Goal: Task Accomplishment & Management: Manage account settings

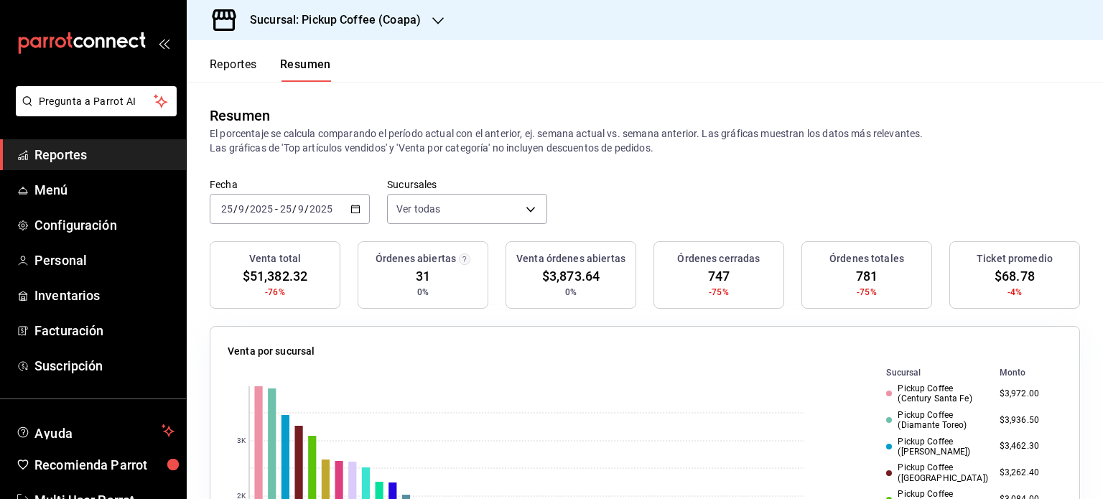
scroll to position [1108, 0]
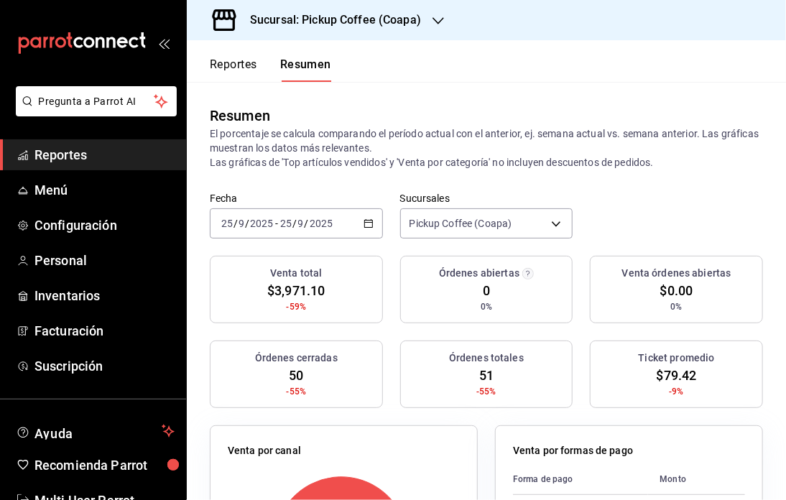
click at [646, 264] on div "Venta órdenes abiertas $0.00 0%" at bounding box center [676, 290] width 173 height 68
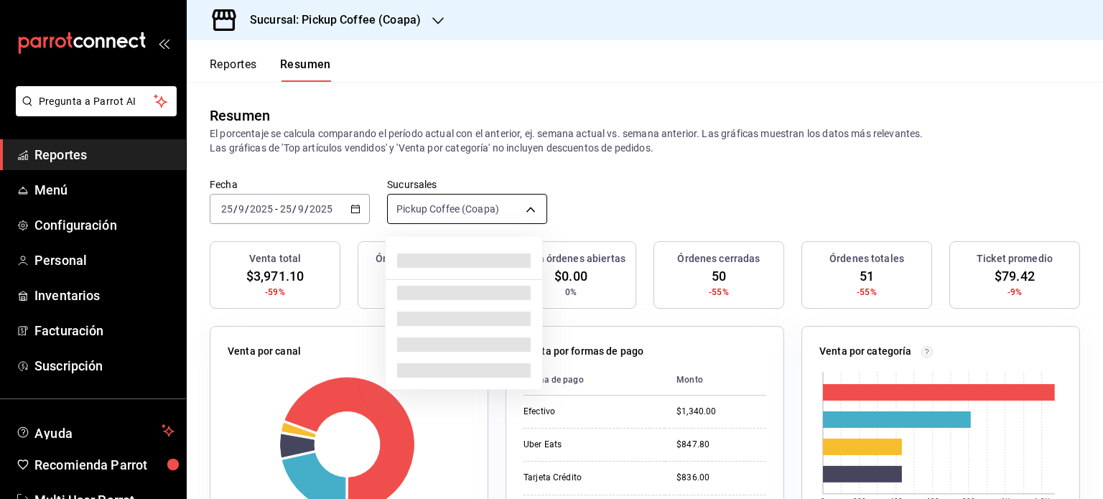
click at [526, 203] on body "Pregunta a Parrot AI Reportes Menú Configuración Personal Inventarios Facturaci…" at bounding box center [551, 249] width 1103 height 499
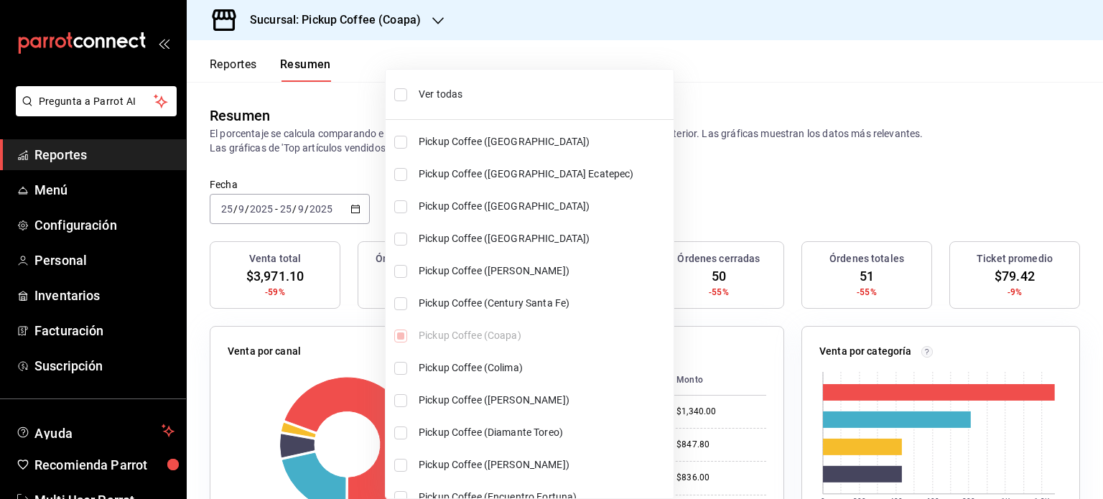
click at [402, 99] on input "checkbox" at bounding box center [400, 94] width 13 height 13
checkbox input "true"
type input "[object Object],[object Object],[object Object],[object Object],[object Object]…"
checkbox input "true"
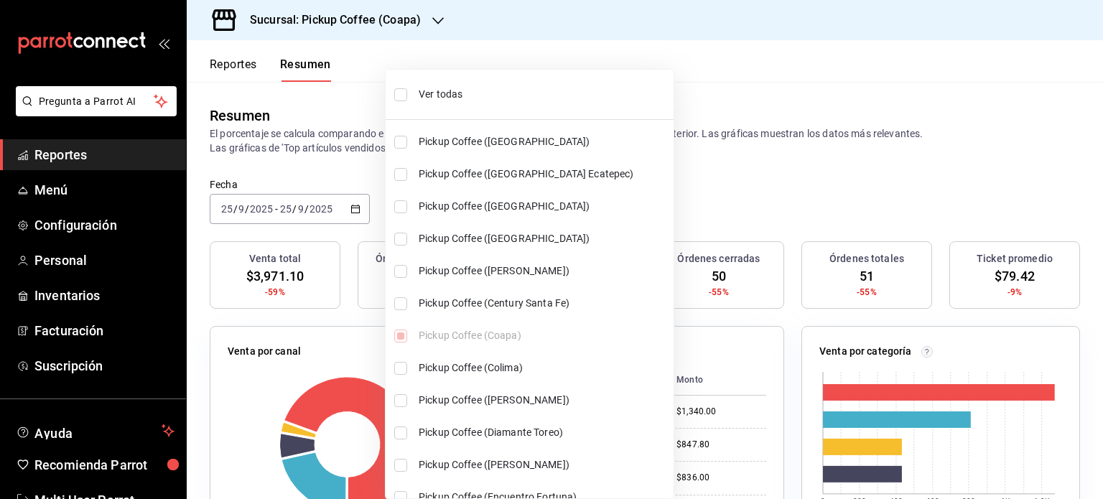
checkbox input "true"
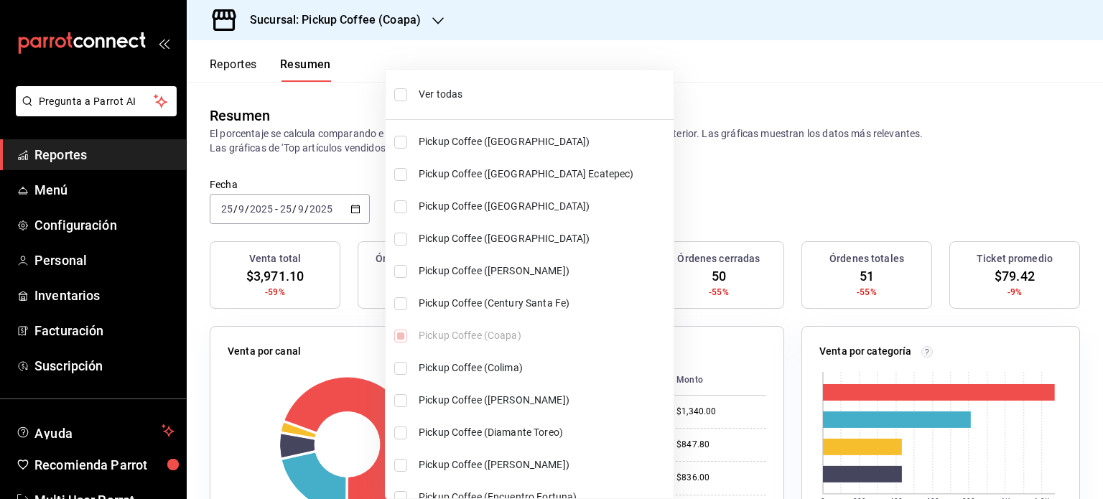
checkbox input "true"
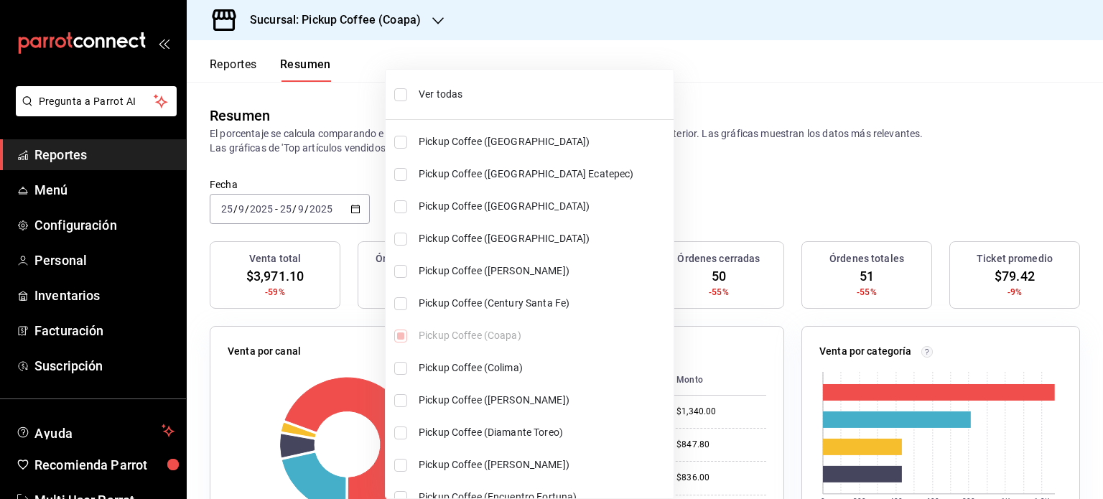
checkbox input "true"
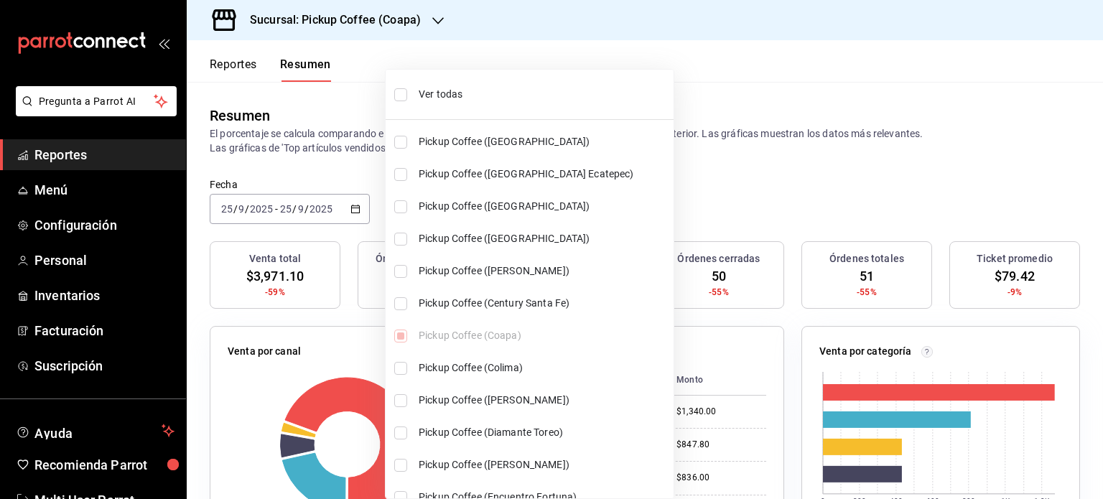
checkbox input "true"
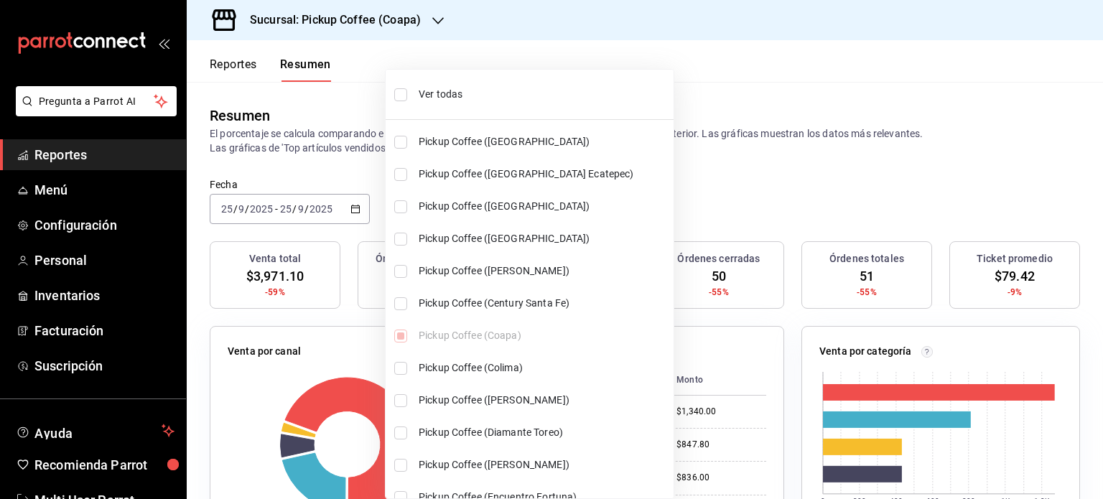
checkbox input "true"
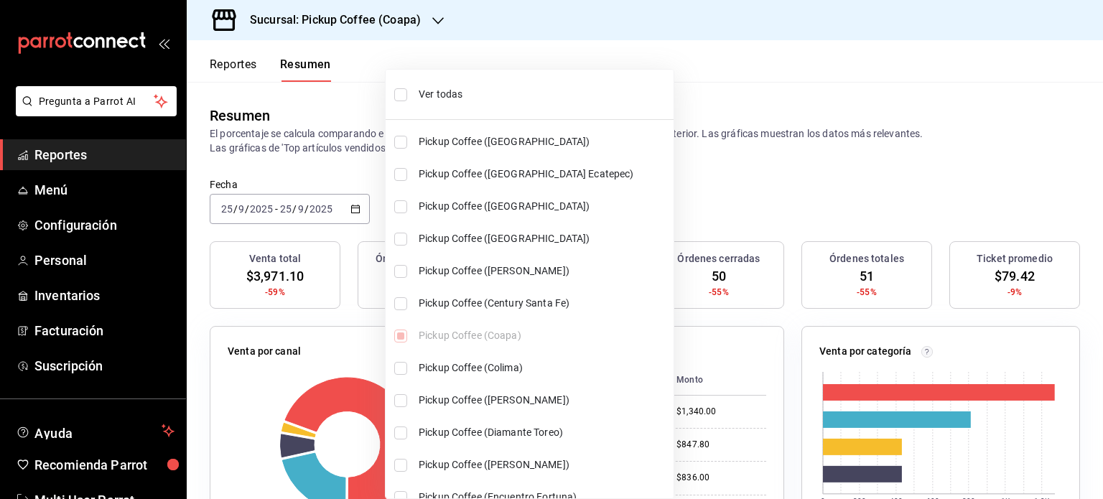
checkbox input "true"
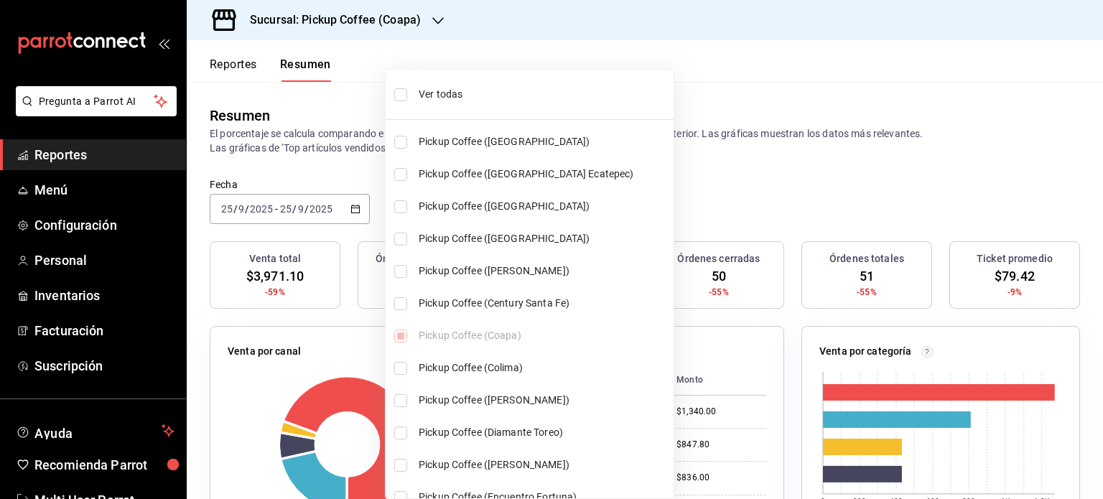
checkbox input "true"
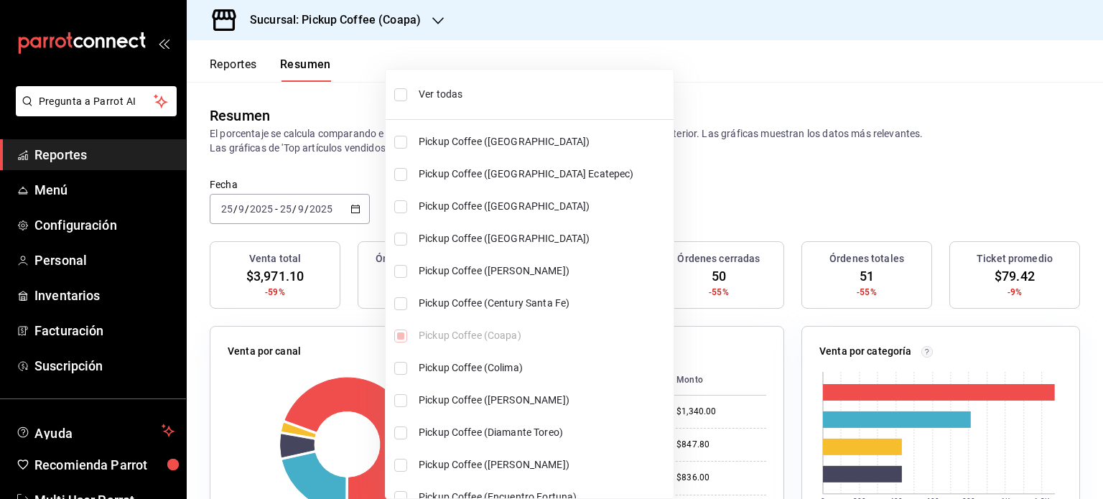
checkbox input "true"
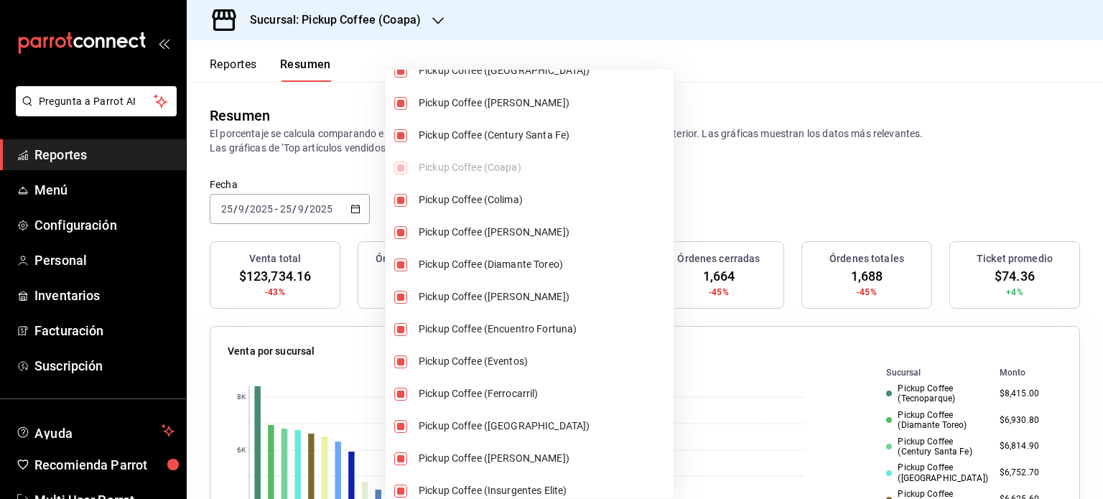
scroll to position [164, 0]
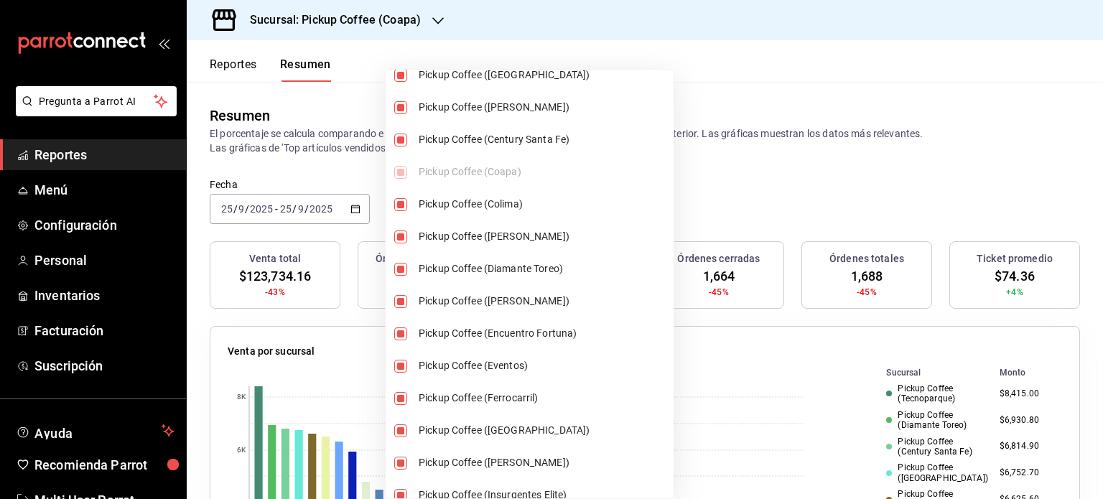
click at [794, 126] on div at bounding box center [551, 249] width 1103 height 499
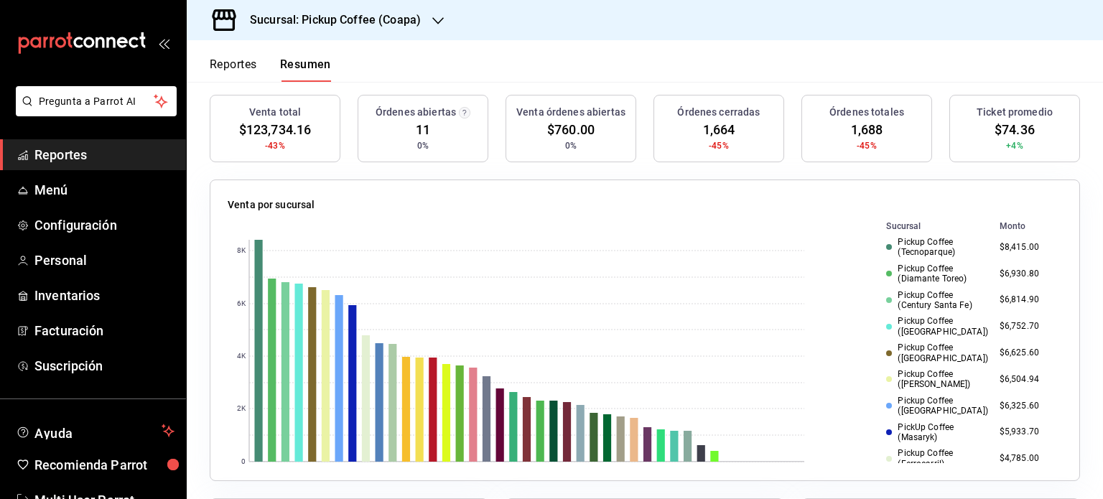
scroll to position [149, 0]
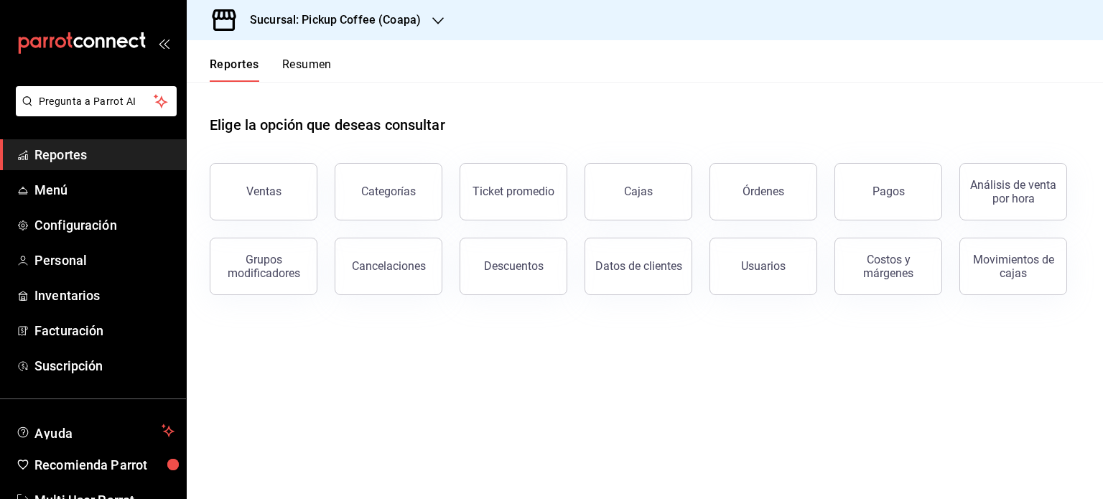
click at [308, 68] on button "Resumen" at bounding box center [307, 69] width 50 height 24
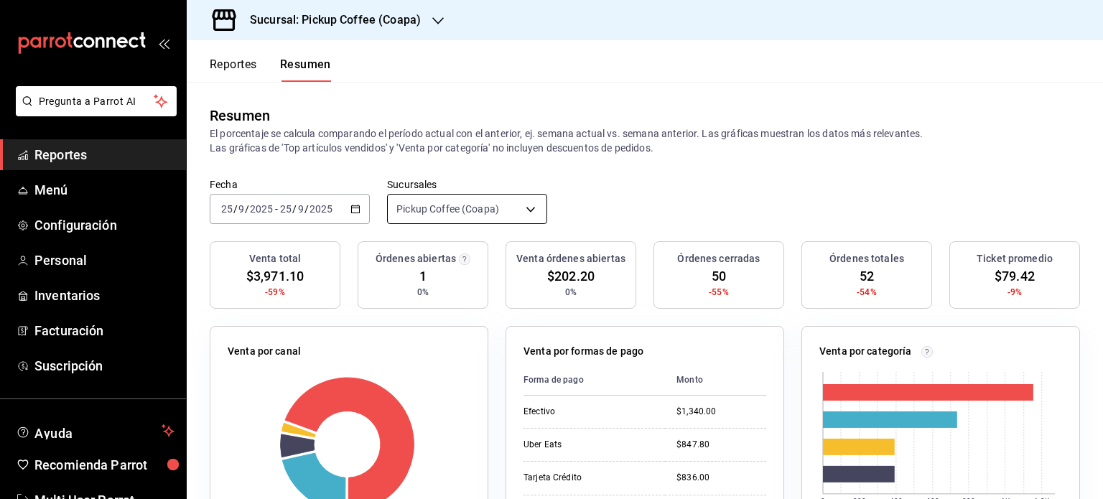
click at [511, 205] on body "Pregunta a Parrot AI Reportes Menú Configuración Personal Inventarios Facturaci…" at bounding box center [551, 249] width 1103 height 499
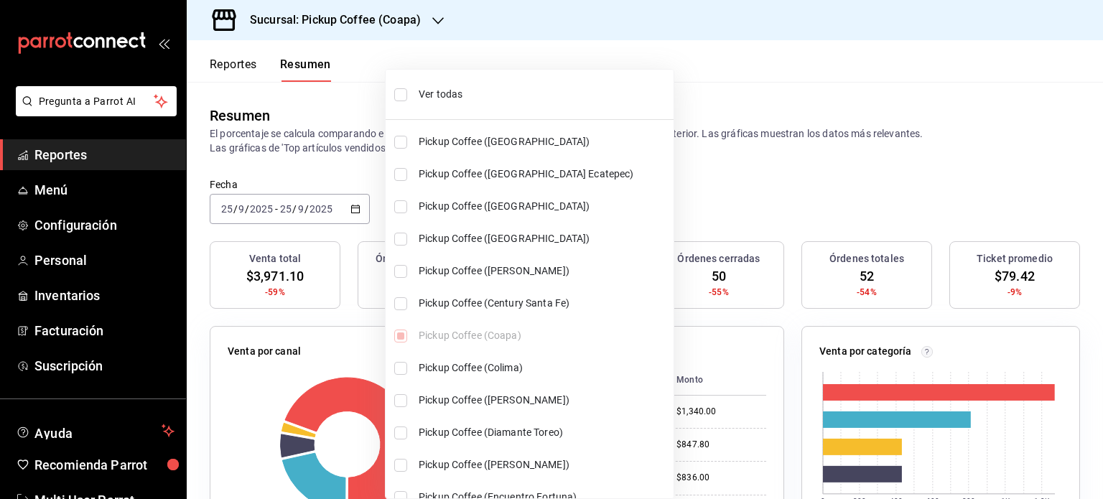
click at [398, 92] on input "checkbox" at bounding box center [400, 94] width 13 height 13
checkbox input "true"
type input "[object Object],[object Object],[object Object],[object Object],[object Object]…"
checkbox input "true"
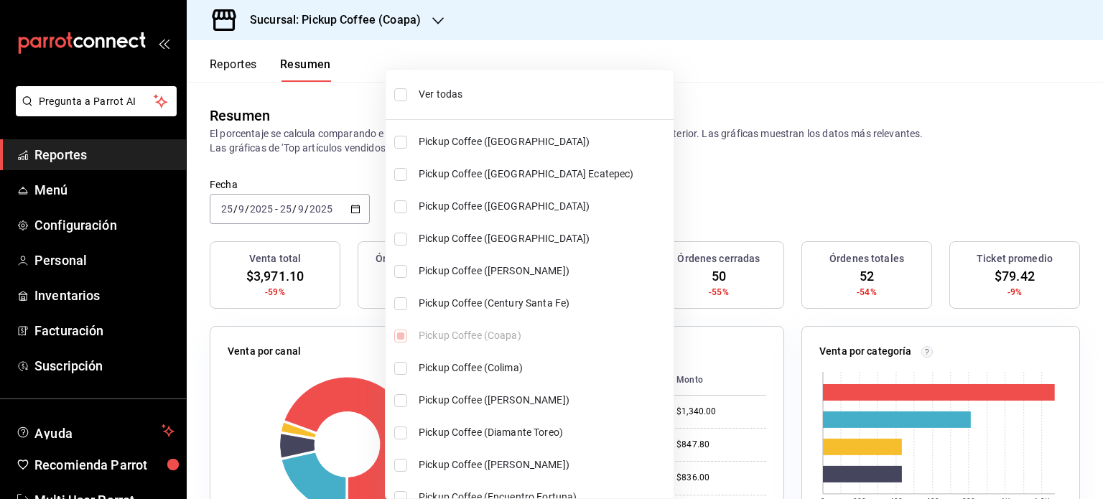
checkbox input "true"
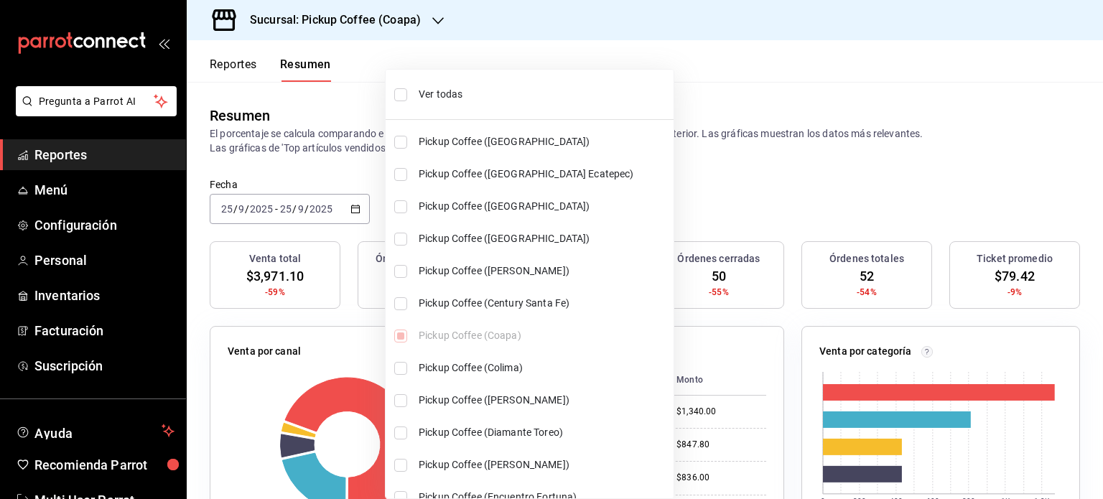
checkbox input "true"
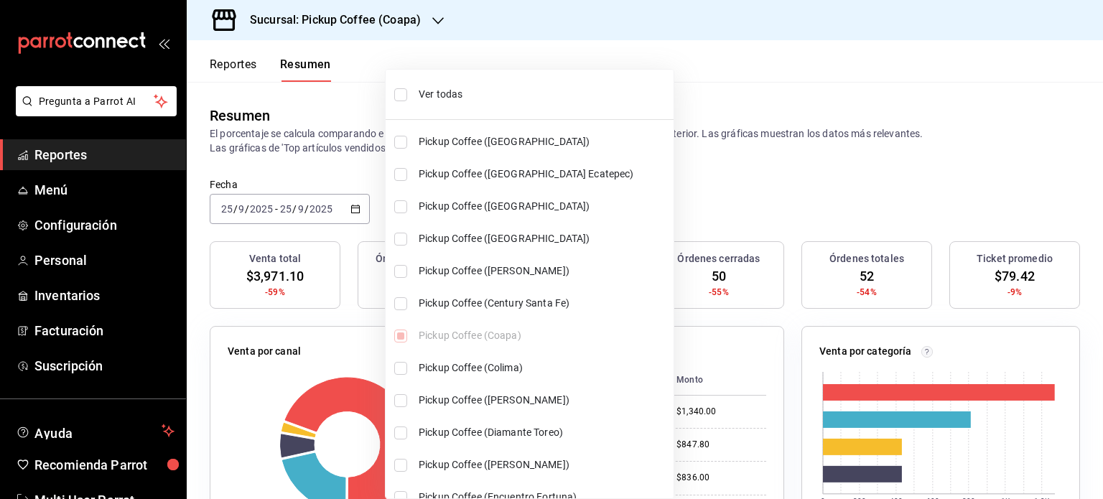
checkbox input "true"
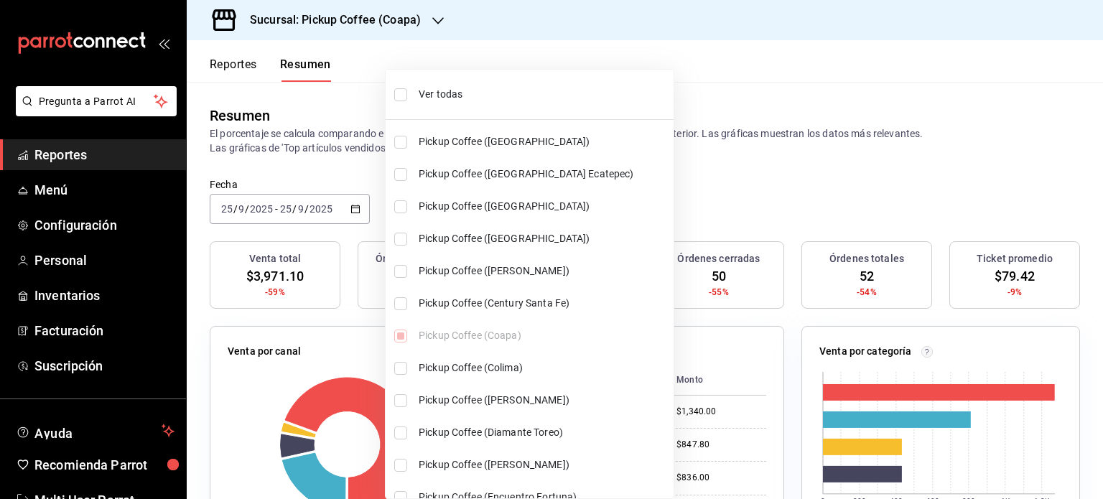
checkbox input "true"
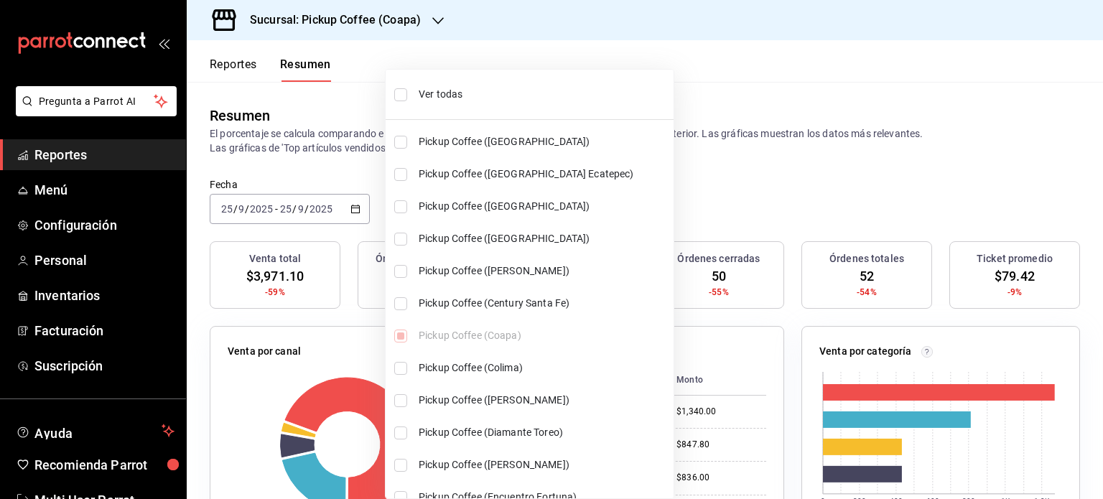
checkbox input "true"
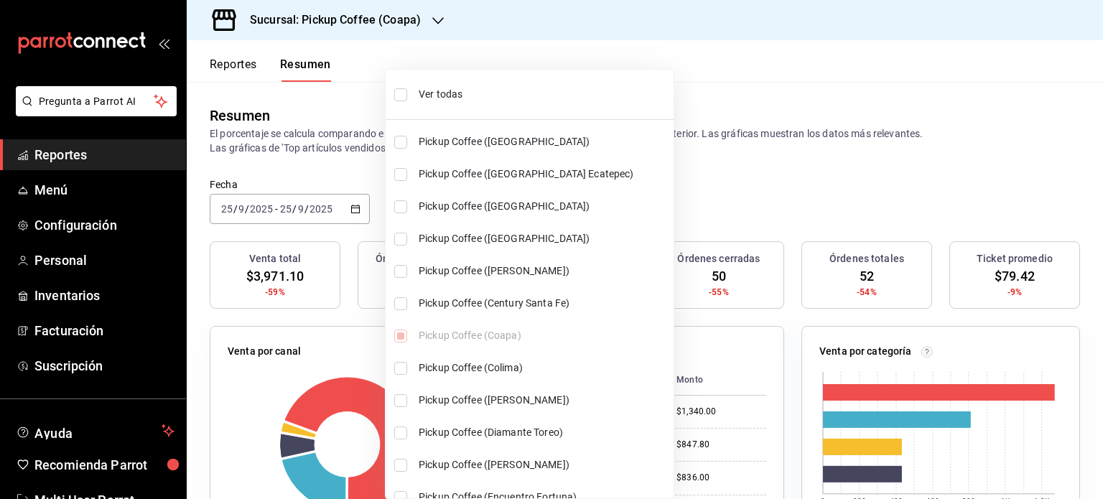
checkbox input "true"
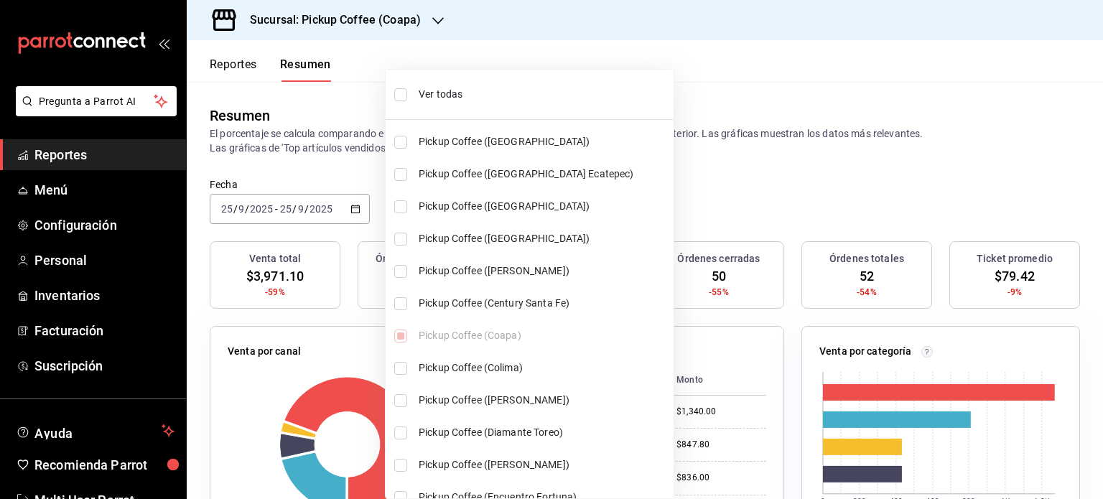
checkbox input "true"
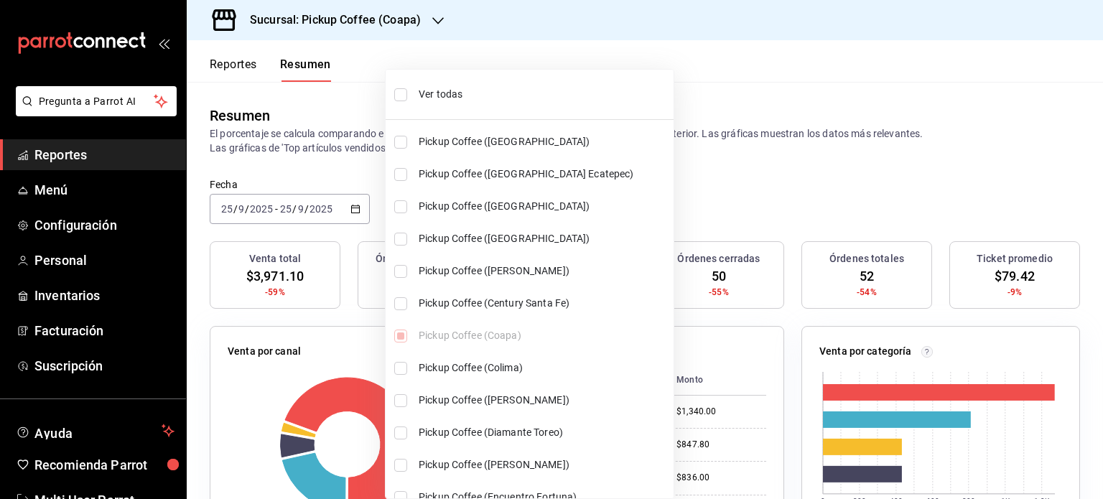
checkbox input "true"
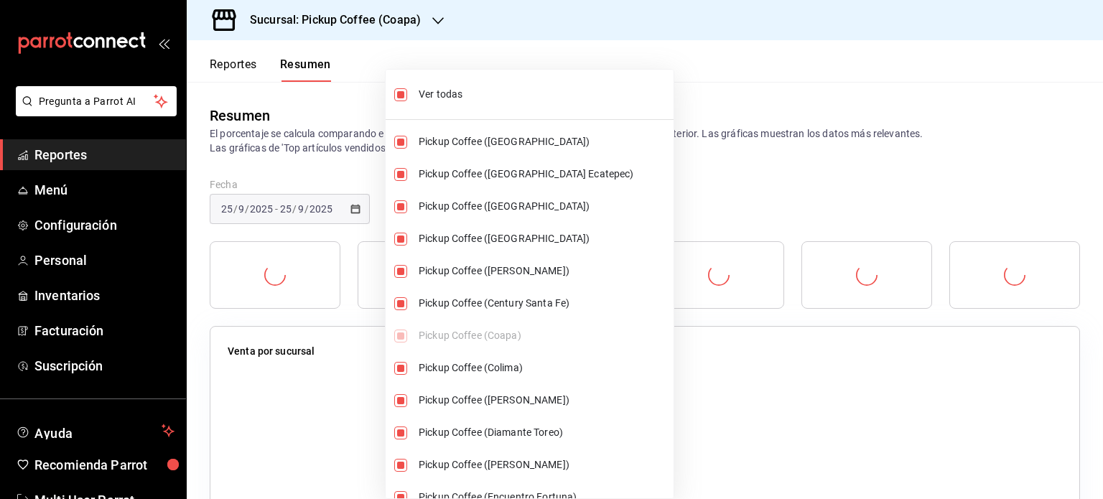
click at [703, 79] on div at bounding box center [551, 249] width 1103 height 499
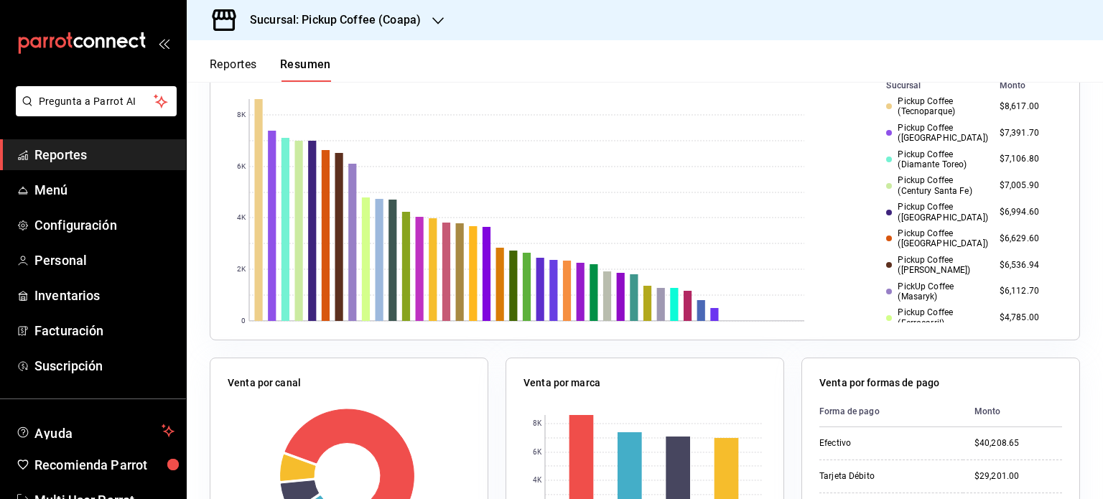
scroll to position [213, 0]
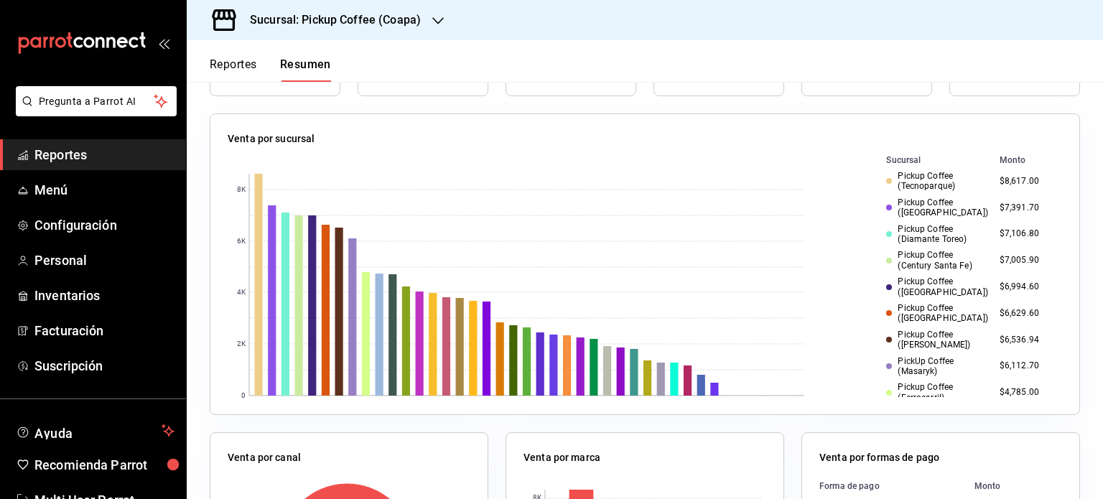
click at [435, 25] on icon "button" at bounding box center [437, 20] width 11 height 11
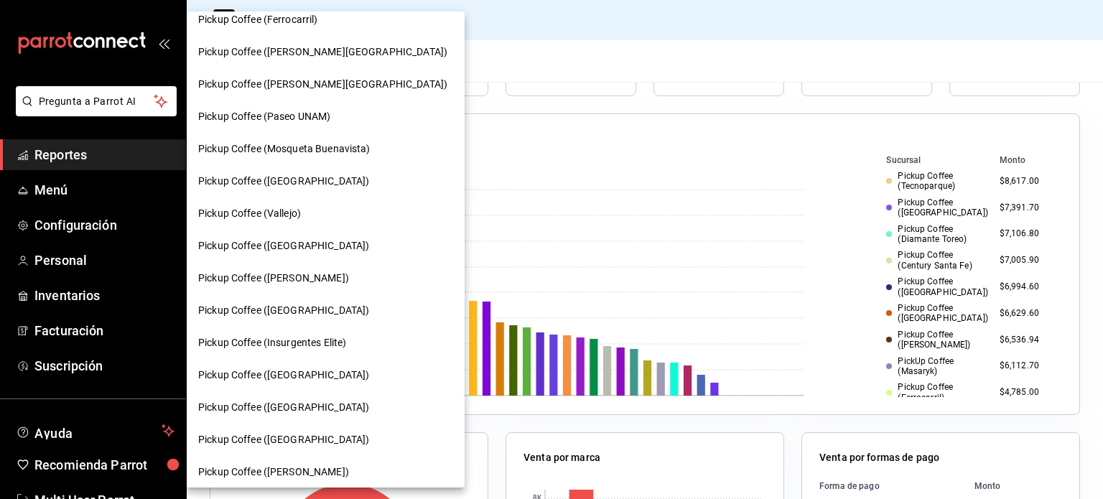
scroll to position [500, 0]
click at [328, 272] on div "Pickup Coffee ([PERSON_NAME])" at bounding box center [325, 276] width 255 height 15
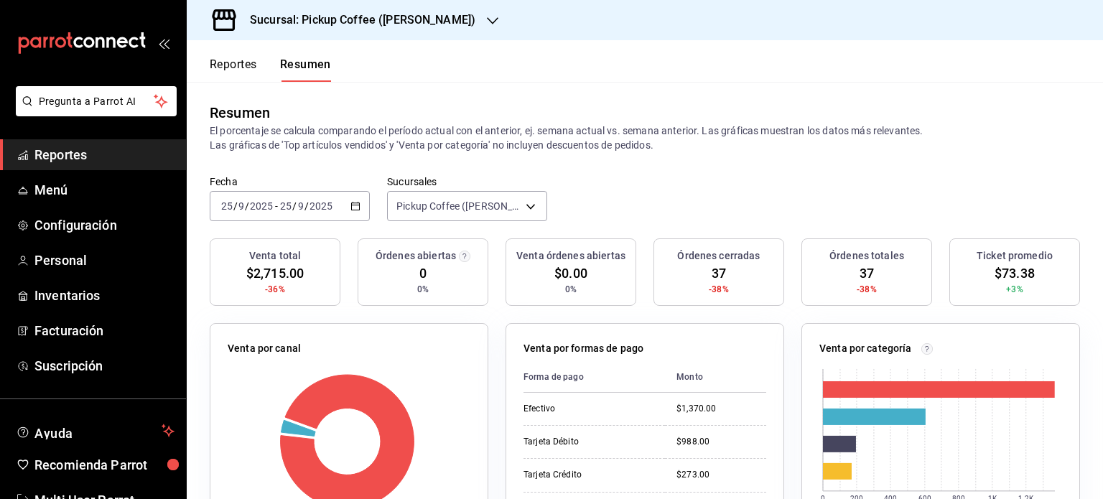
scroll to position [0, 0]
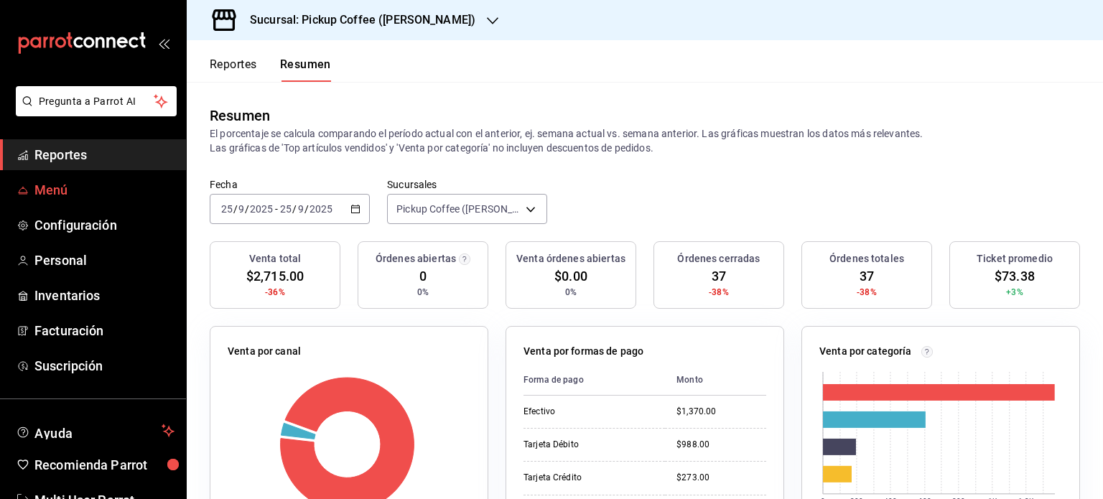
click at [45, 193] on span "Menú" at bounding box center [104, 189] width 140 height 19
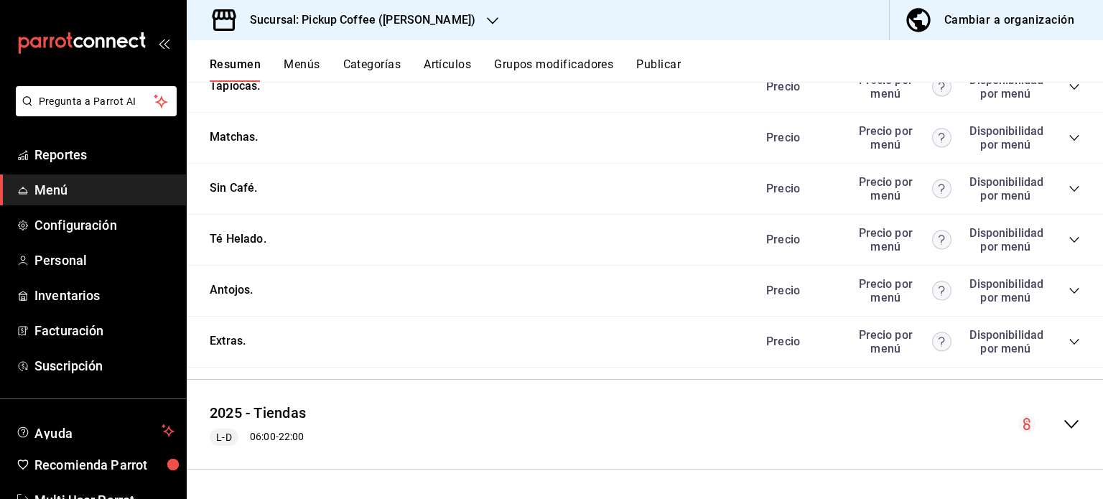
scroll to position [820, 0]
click at [1069, 235] on icon "collapse-category-row" at bounding box center [1074, 239] width 11 height 11
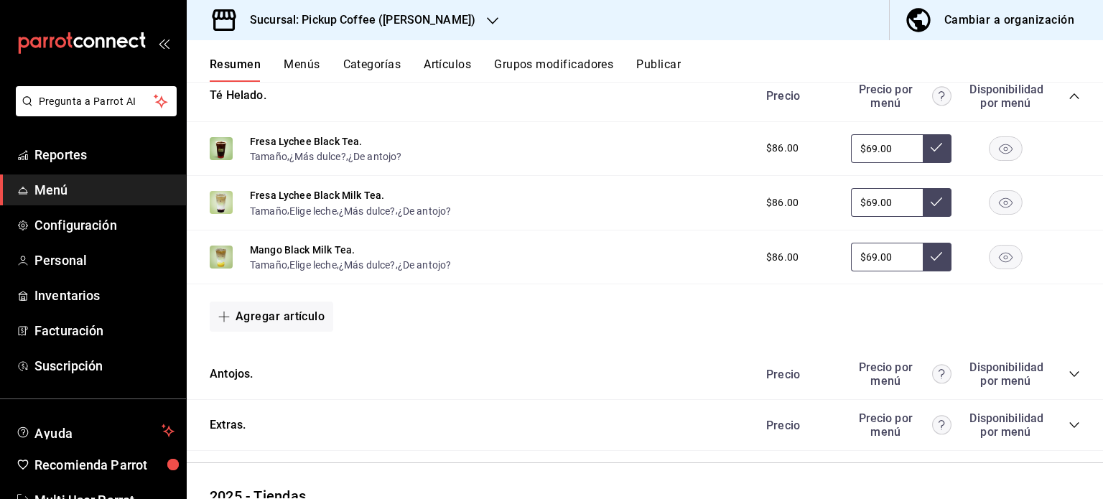
click at [1000, 157] on rect "button" at bounding box center [1006, 148] width 33 height 24
click at [995, 210] on rect "button" at bounding box center [1006, 202] width 33 height 24
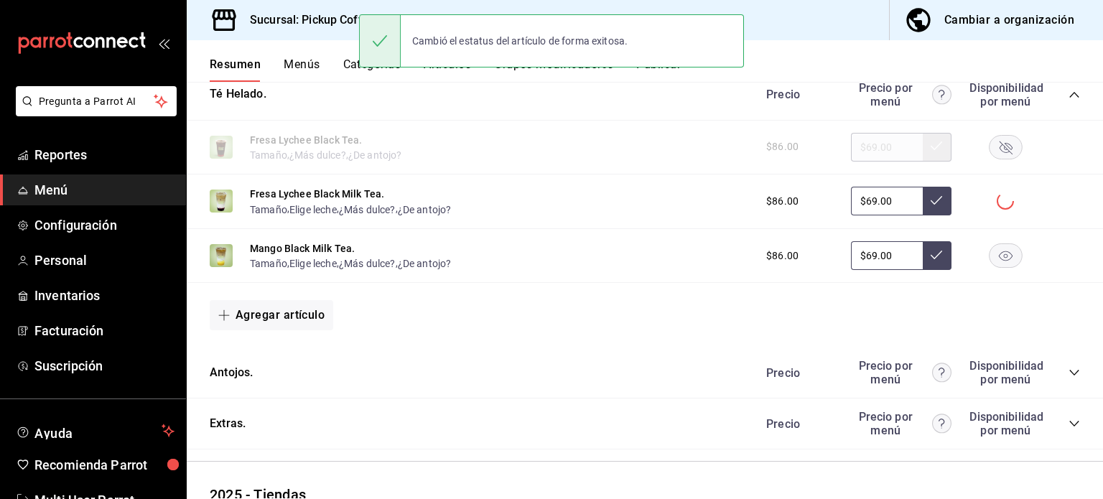
click at [990, 258] on rect "button" at bounding box center [1006, 256] width 33 height 24
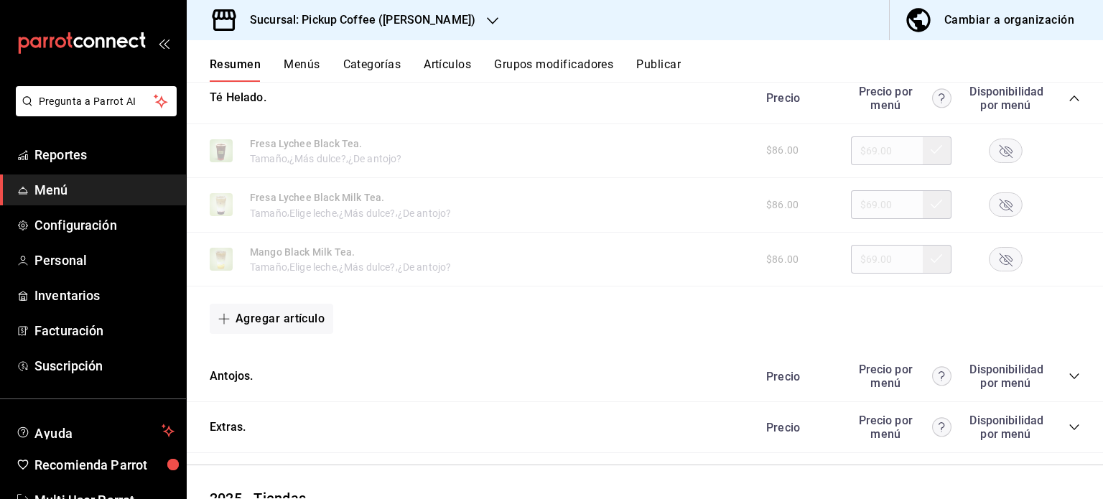
scroll to position [1047, 0]
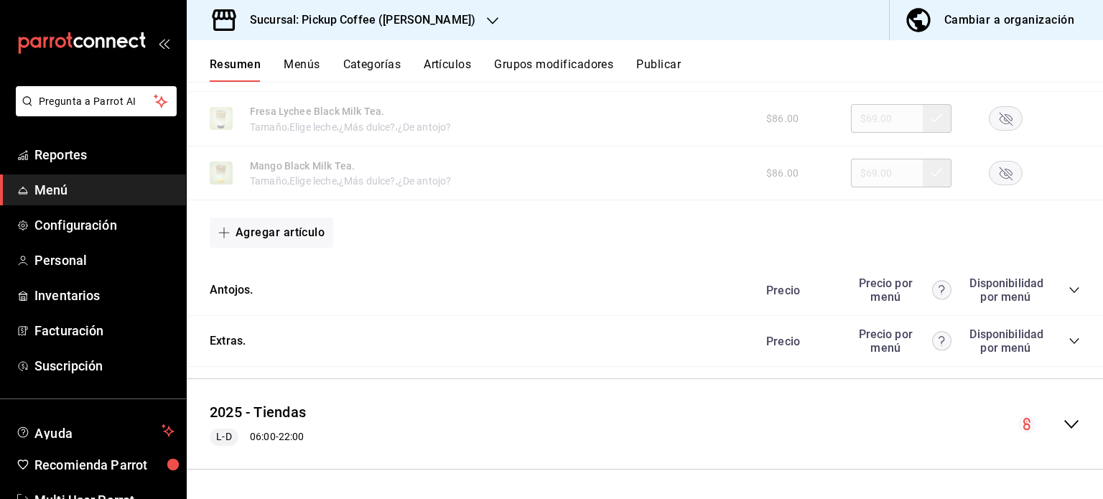
click at [1069, 343] on icon "collapse-category-row" at bounding box center [1074, 340] width 11 height 11
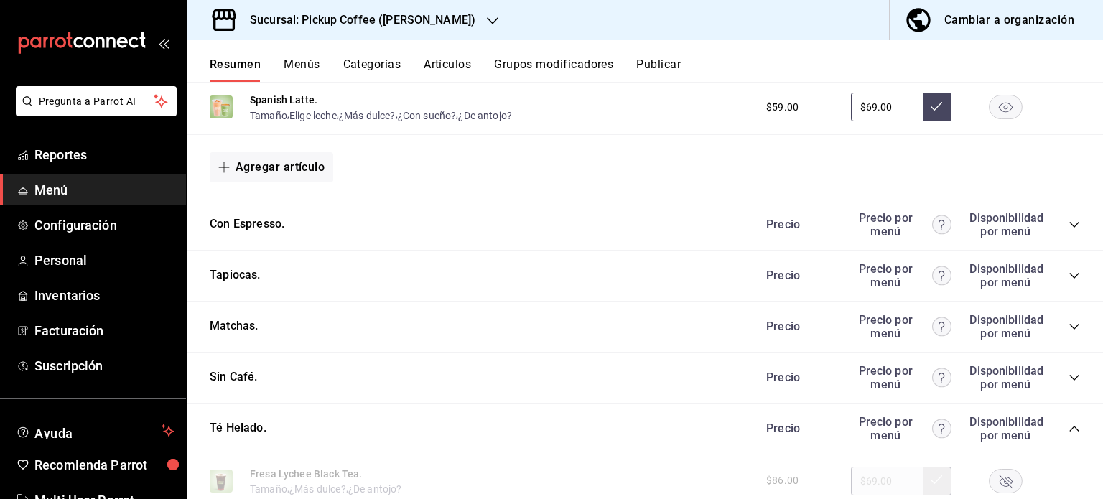
scroll to position [629, 0]
click at [1057, 325] on div "Precio Precio por menú Disponibilidad por menú" at bounding box center [916, 326] width 328 height 27
click at [1069, 327] on icon "collapse-category-row" at bounding box center [1074, 326] width 11 height 11
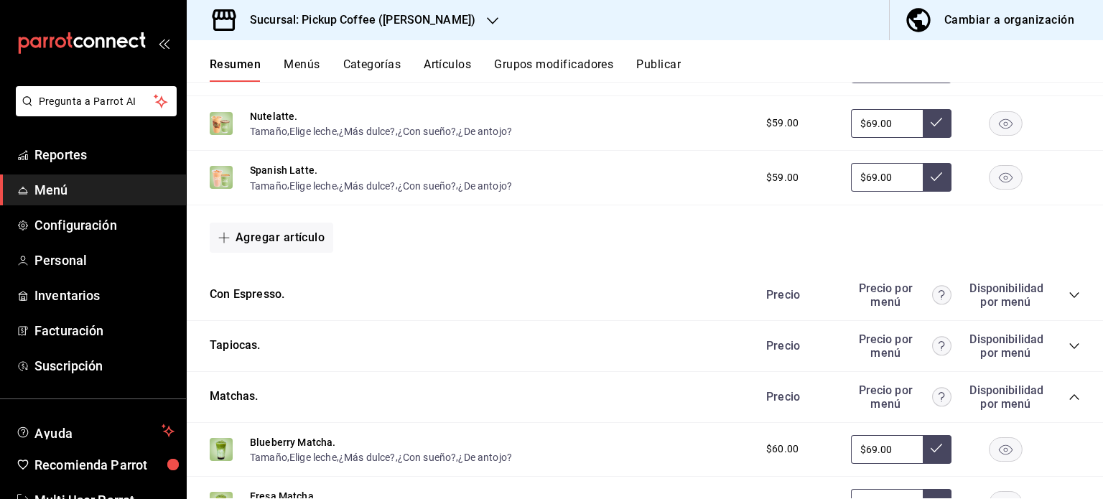
scroll to position [558, 0]
click at [1054, 343] on div "Precio Precio por menú Disponibilidad por menú" at bounding box center [916, 346] width 328 height 27
click at [1069, 343] on icon "collapse-category-row" at bounding box center [1074, 346] width 11 height 11
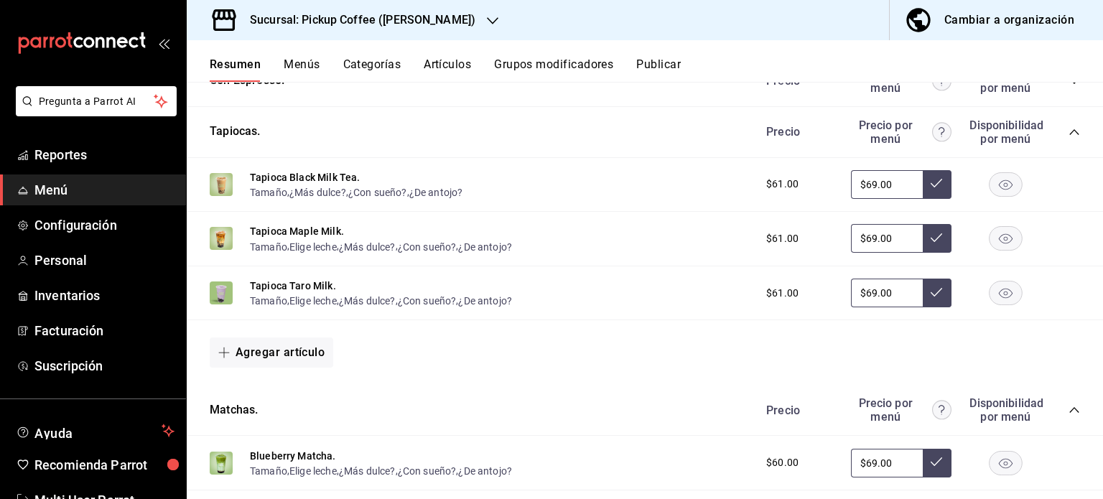
scroll to position [773, 0]
click at [1001, 188] on rect "button" at bounding box center [1006, 184] width 33 height 24
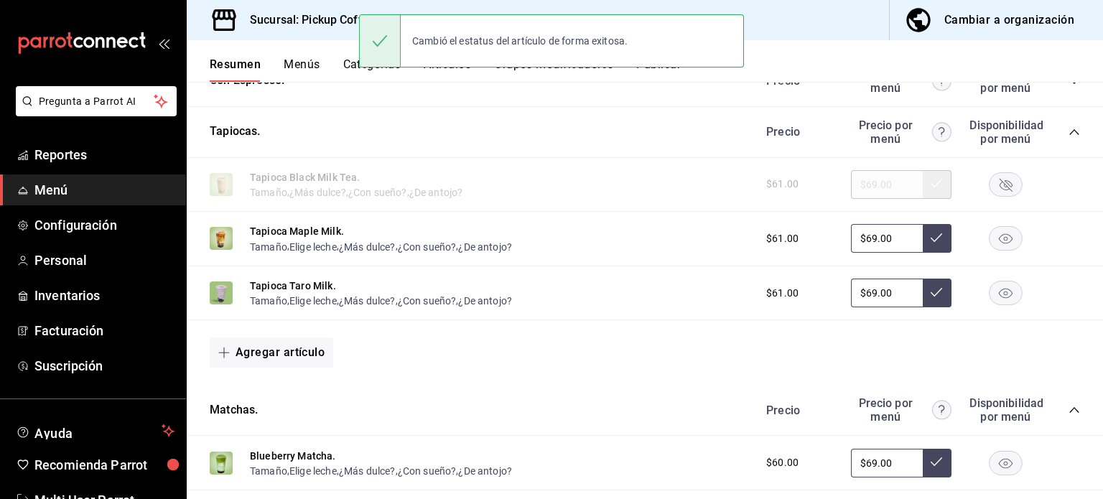
click at [1004, 291] on rect "button" at bounding box center [1006, 294] width 33 height 24
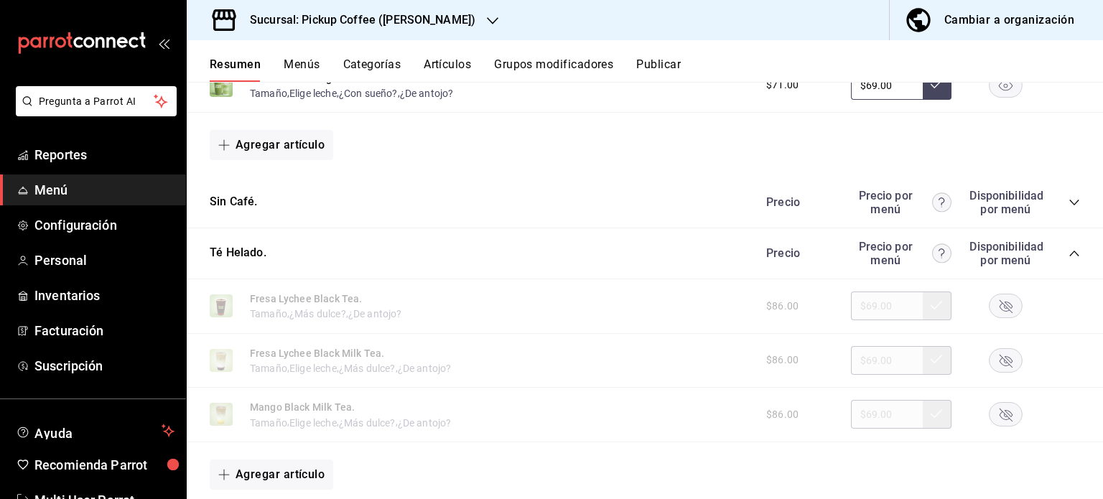
scroll to position [1421, 0]
click at [1069, 203] on icon "collapse-category-row" at bounding box center [1074, 203] width 11 height 11
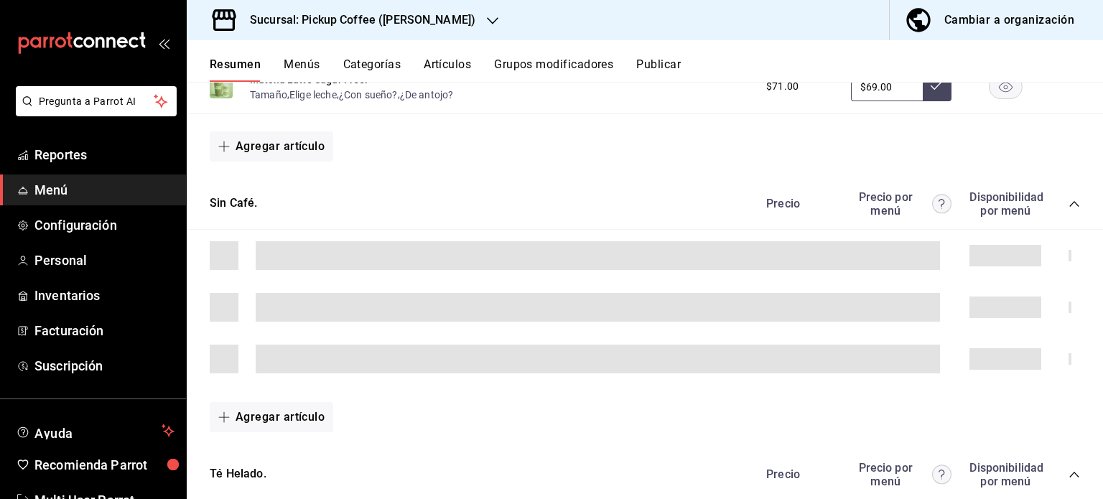
click at [1069, 203] on icon "collapse-category-row" at bounding box center [1074, 203] width 11 height 11
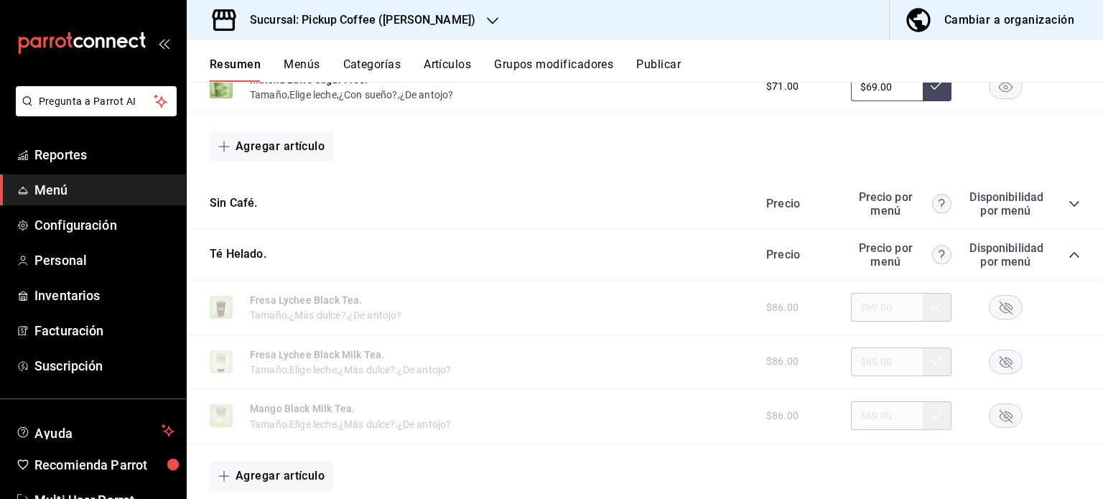
click at [1069, 205] on icon "collapse-category-row" at bounding box center [1074, 203] width 11 height 11
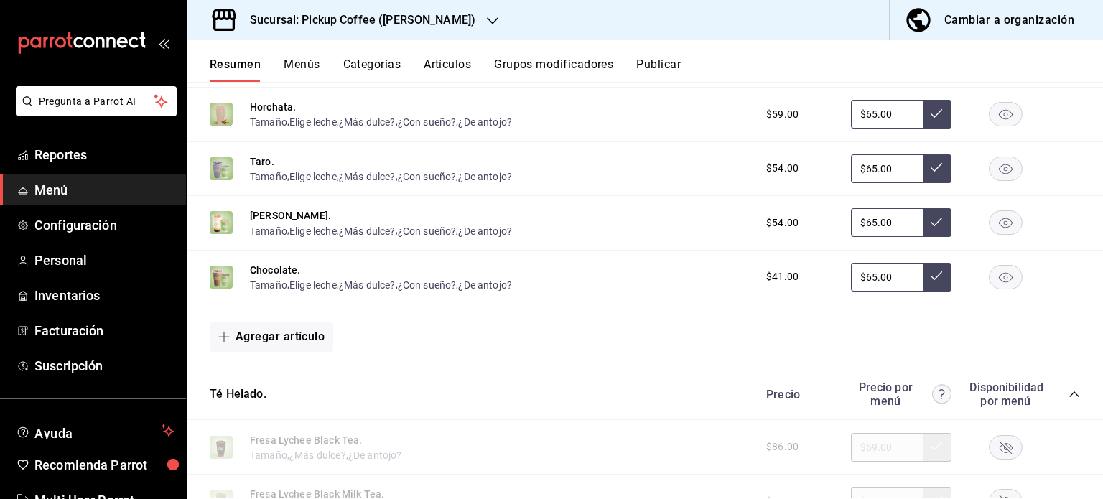
scroll to position [1563, 0]
click at [999, 172] on icon "button" at bounding box center [1006, 169] width 14 height 10
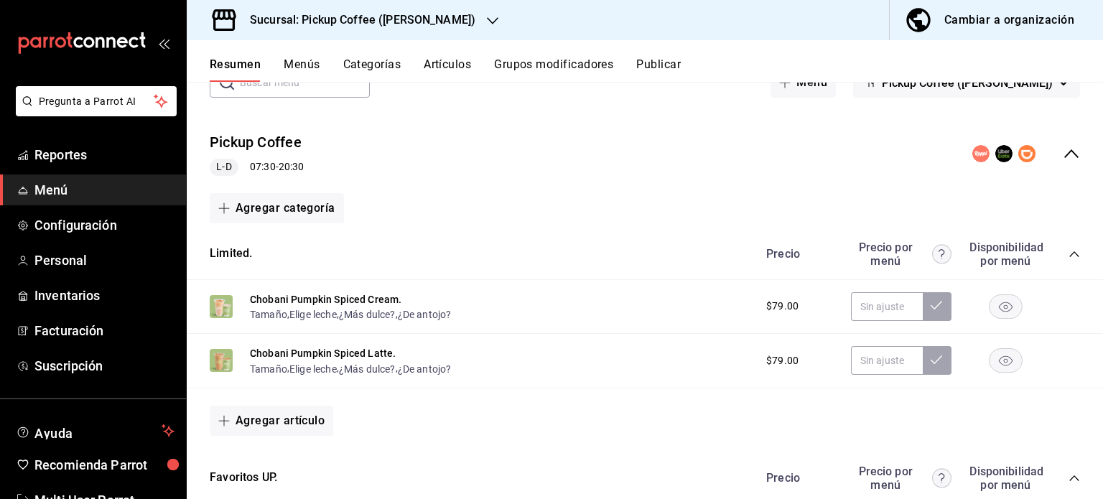
scroll to position [0, 0]
